Goal: Task Accomplishment & Management: Manage account settings

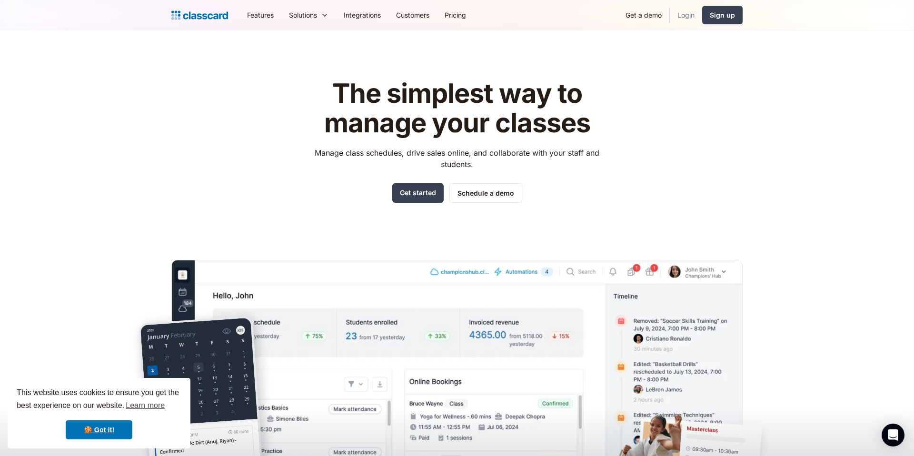
click at [688, 15] on link "Login" at bounding box center [686, 14] width 32 height 21
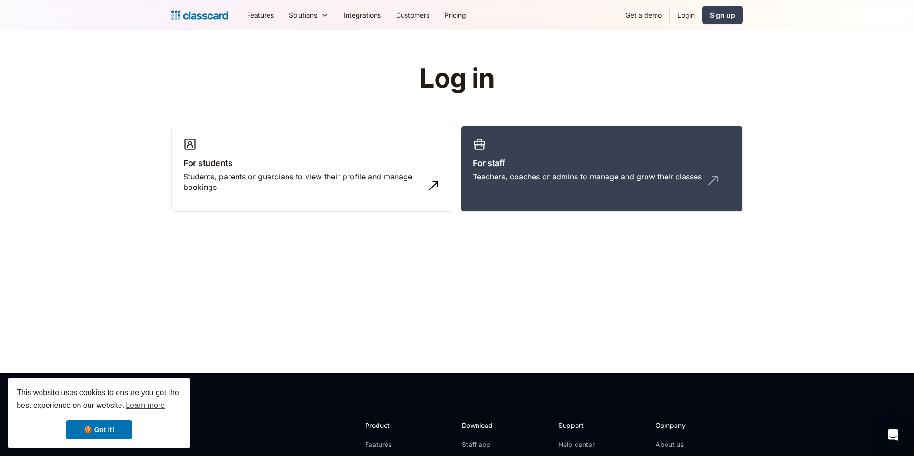
click at [691, 14] on link "Login" at bounding box center [686, 14] width 32 height 21
click at [690, 16] on link "Login" at bounding box center [686, 14] width 32 height 21
click at [500, 176] on div "Teachers, coaches or admins to manage and grow their classes" at bounding box center [587, 176] width 229 height 10
